Goal: Check status: Check status

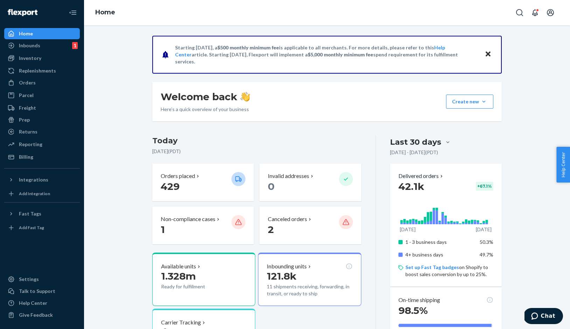
click at [39, 77] on ul "Home Inbounds 1 Shipping Plans Problems 1 Inventory Products Branded Packaging …" at bounding box center [42, 95] width 76 height 134
click at [38, 82] on div "Orders" at bounding box center [42, 83] width 74 height 10
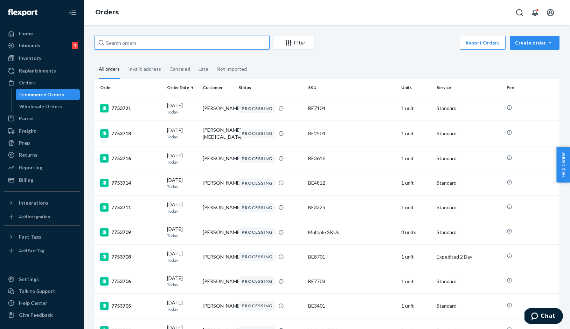
click at [189, 43] on input "text" at bounding box center [181, 43] width 175 height 14
paste input "TO3672"
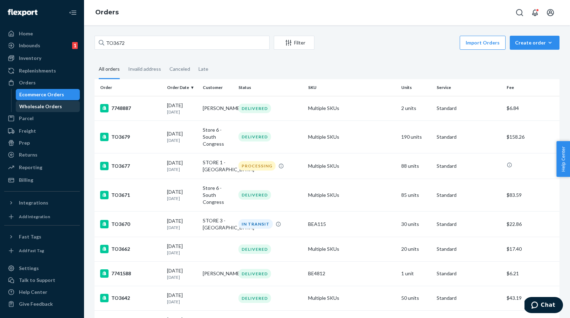
type input "TO3672"
click at [59, 104] on div "Wholesale Orders" at bounding box center [47, 106] width 63 height 10
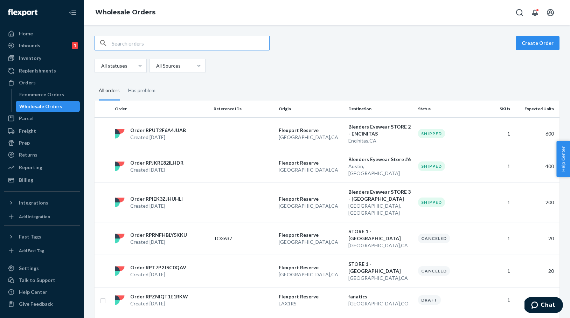
scroll to position [0, 0]
click at [185, 47] on input "text" at bounding box center [190, 43] width 157 height 14
paste input "TO3672"
type input "TO3672"
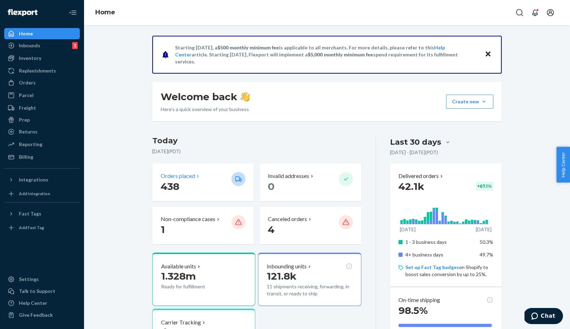
click at [186, 184] on p "438" at bounding box center [193, 186] width 65 height 13
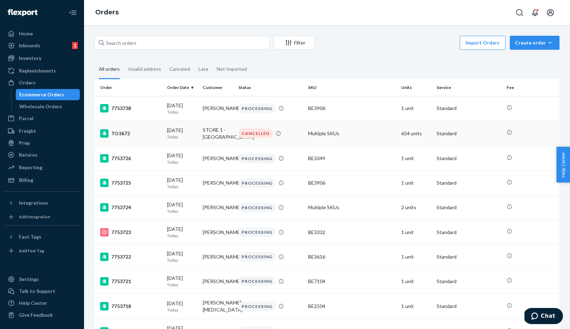
click at [378, 134] on td "Multiple SKUs" at bounding box center [351, 133] width 93 height 26
